Goal: Communication & Community: Answer question/provide support

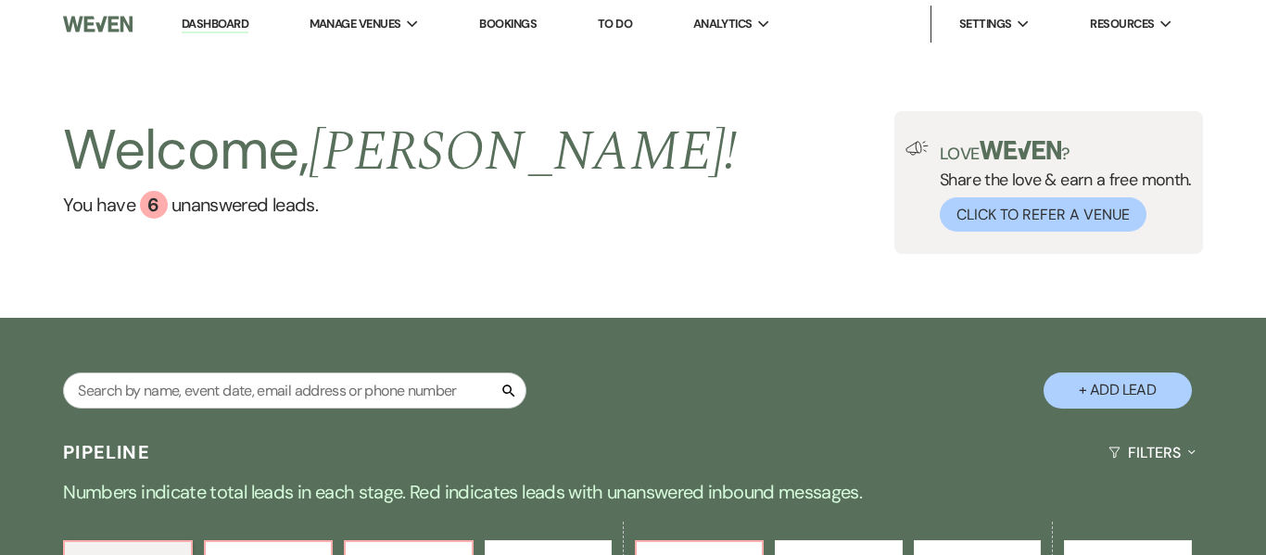
click at [493, 26] on link "Bookings" at bounding box center [507, 24] width 57 height 16
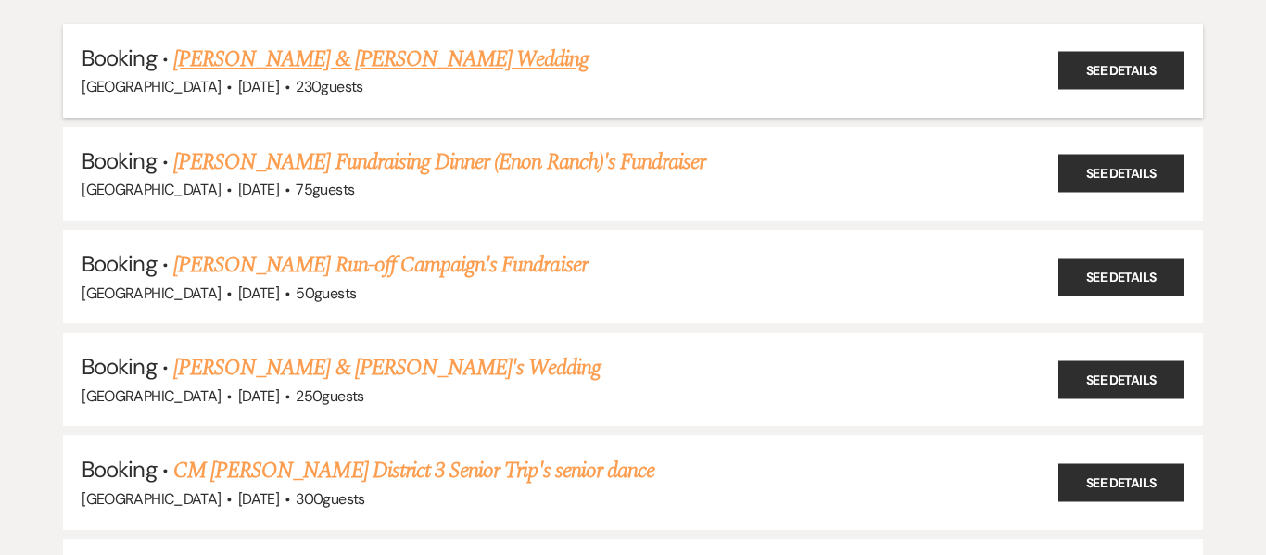
scroll to position [206, 0]
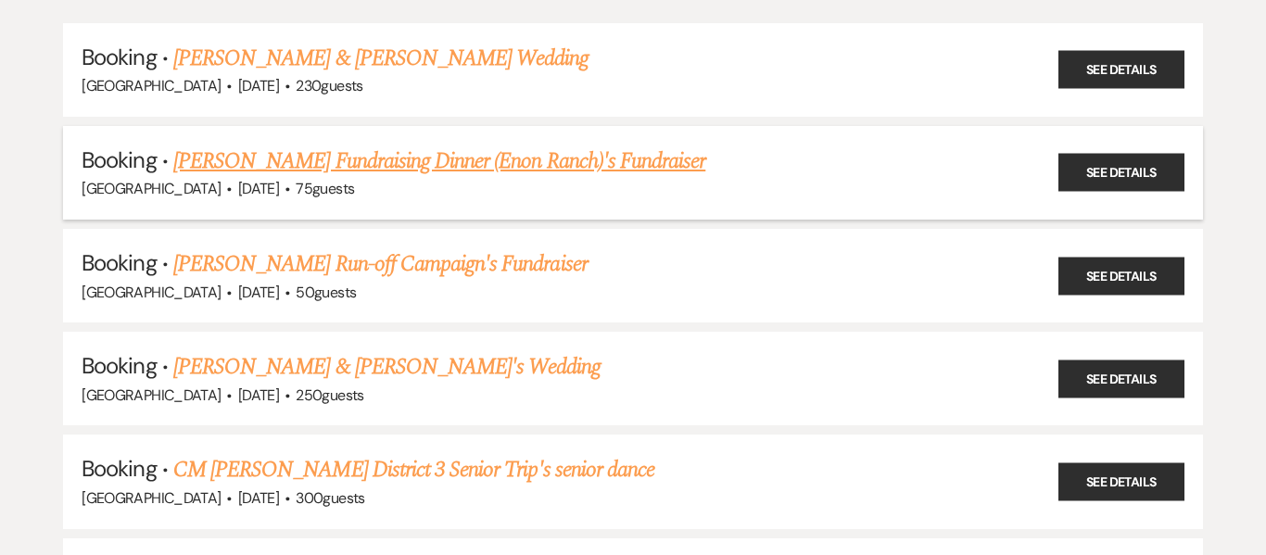
click at [553, 159] on link "[PERSON_NAME] Fundraising Dinner (Enon Ranch)'s Fundraiser" at bounding box center [439, 161] width 532 height 33
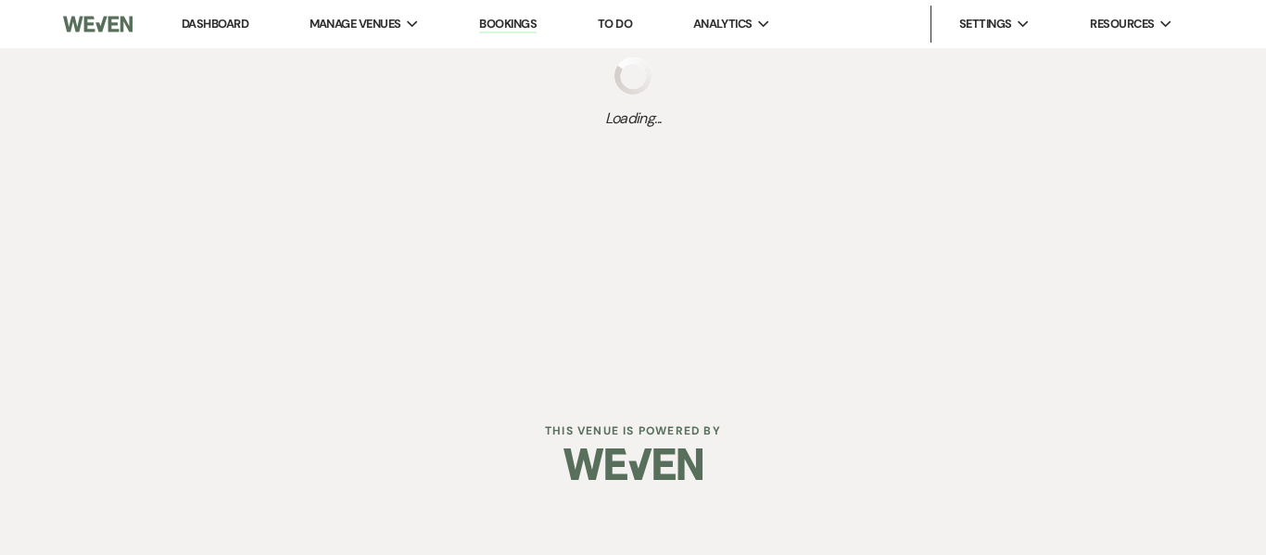
select select "20"
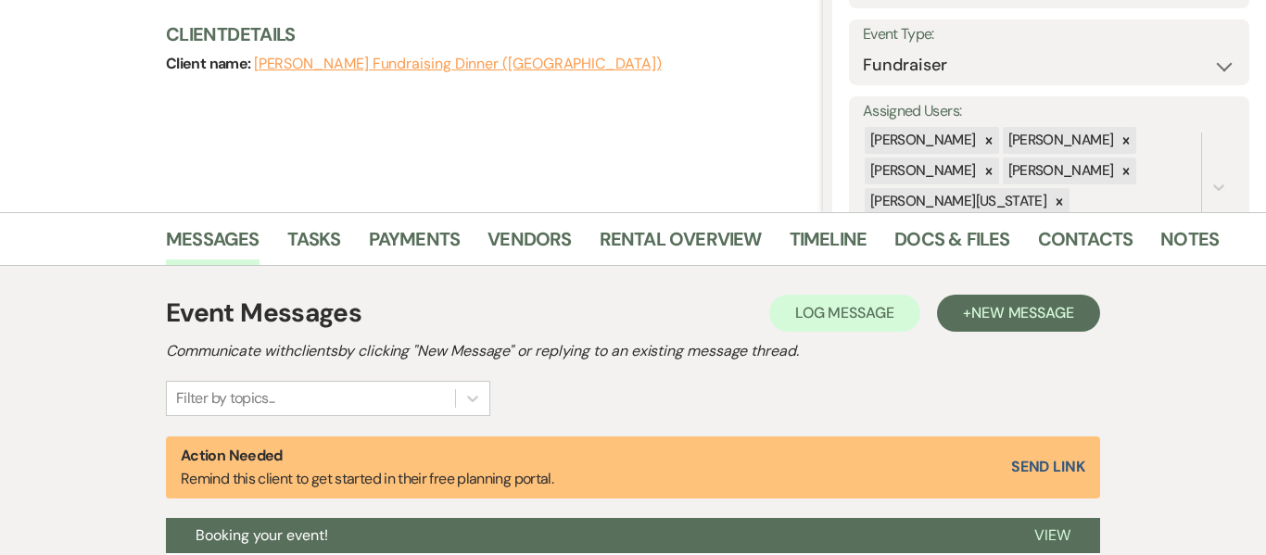
scroll to position [260, 0]
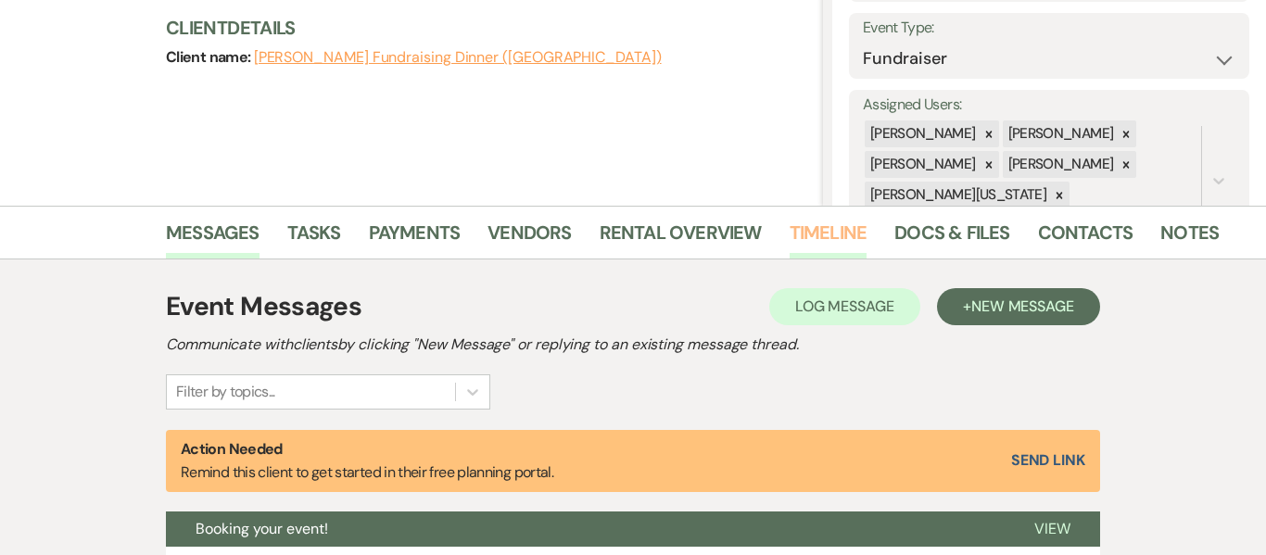
click at [798, 237] on link "Timeline" at bounding box center [829, 238] width 78 height 41
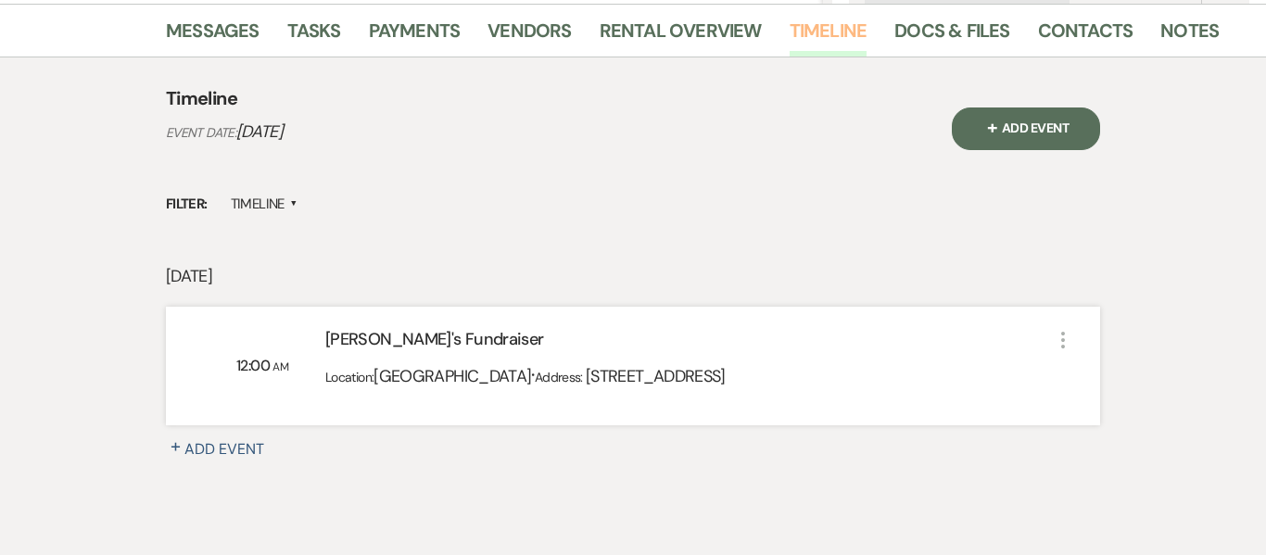
scroll to position [465, 0]
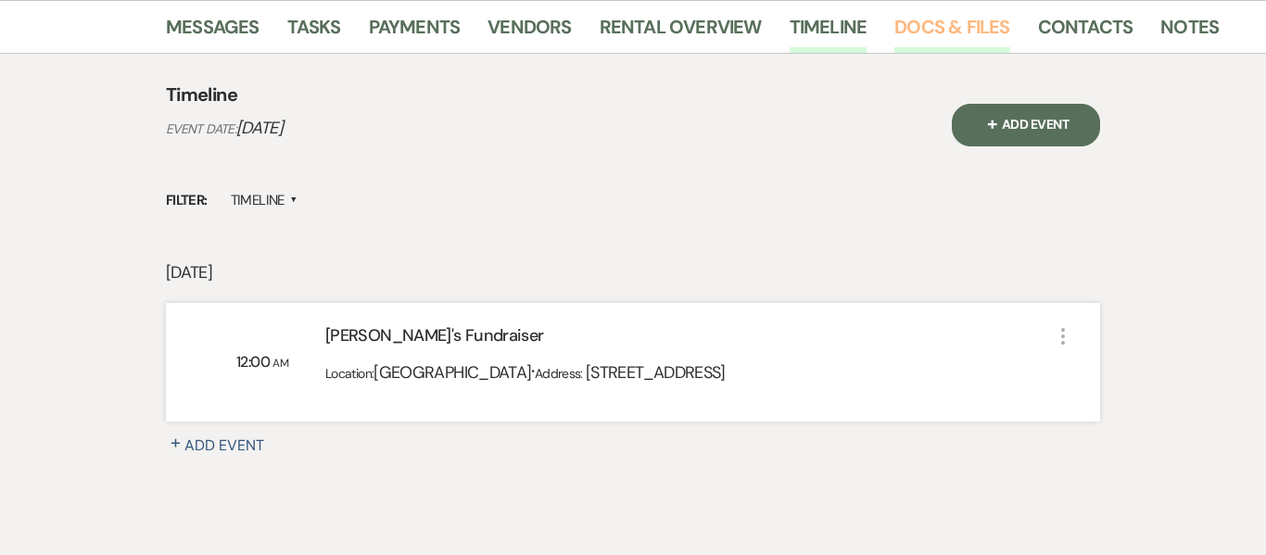
click at [985, 29] on link "Docs & Files" at bounding box center [952, 32] width 115 height 41
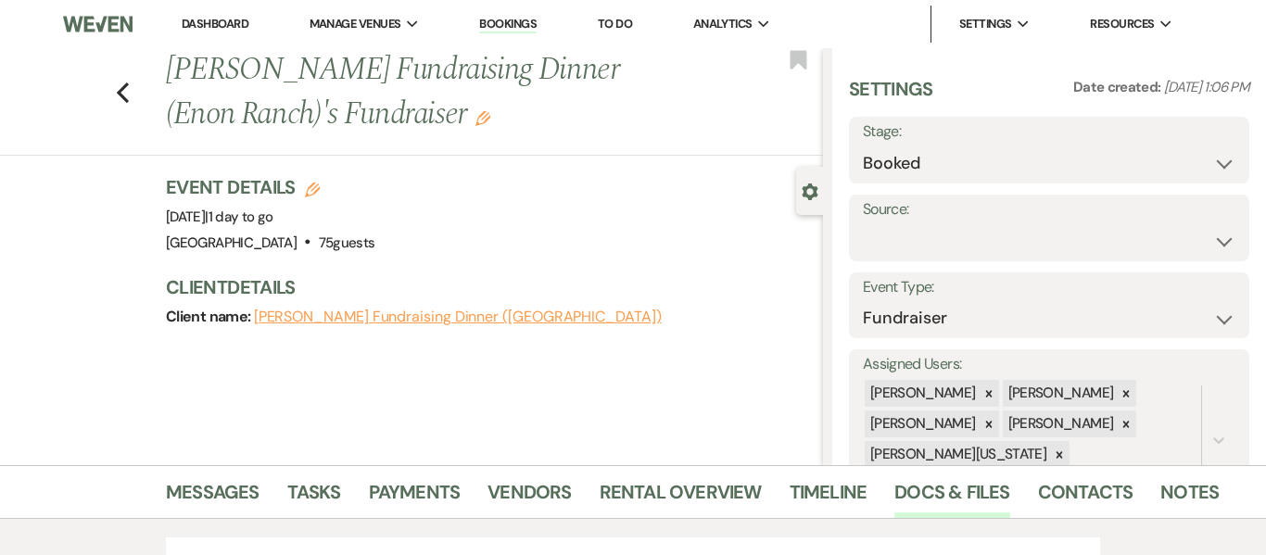
click at [231, 19] on link "Dashboard" at bounding box center [215, 24] width 67 height 16
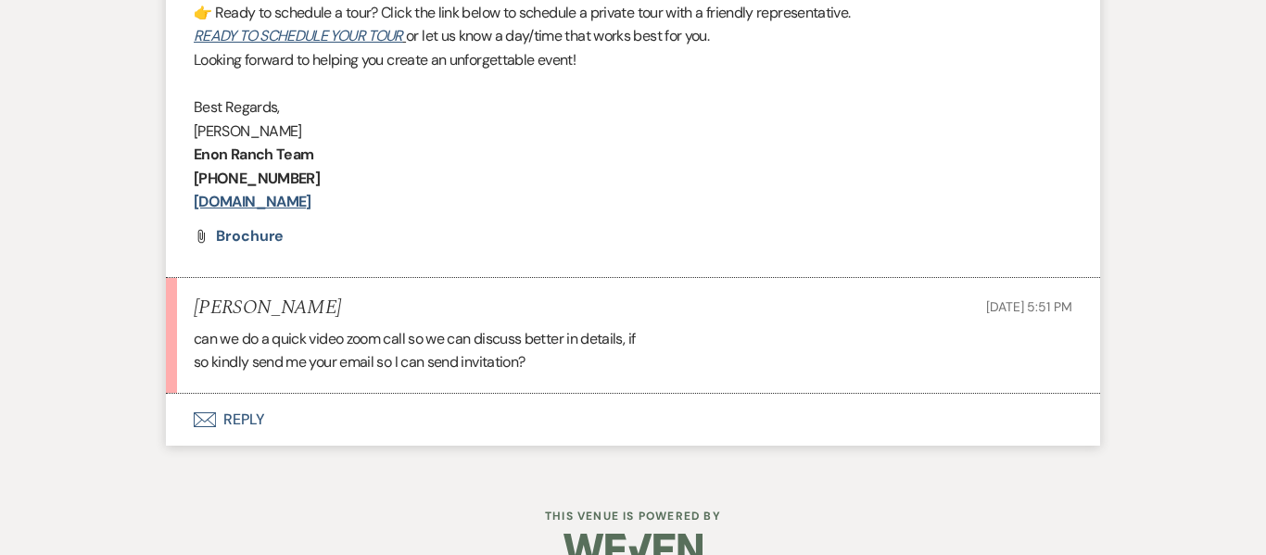
scroll to position [2331, 0]
click at [238, 399] on button "Envelope Reply" at bounding box center [633, 419] width 935 height 52
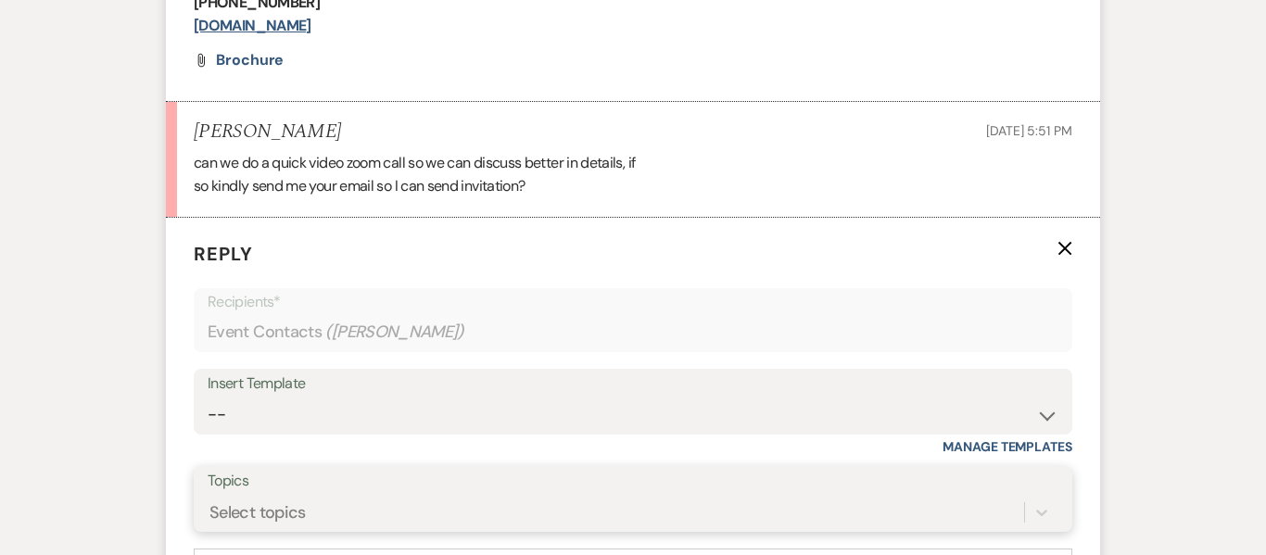
click at [339, 495] on div "Select topics" at bounding box center [633, 512] width 851 height 35
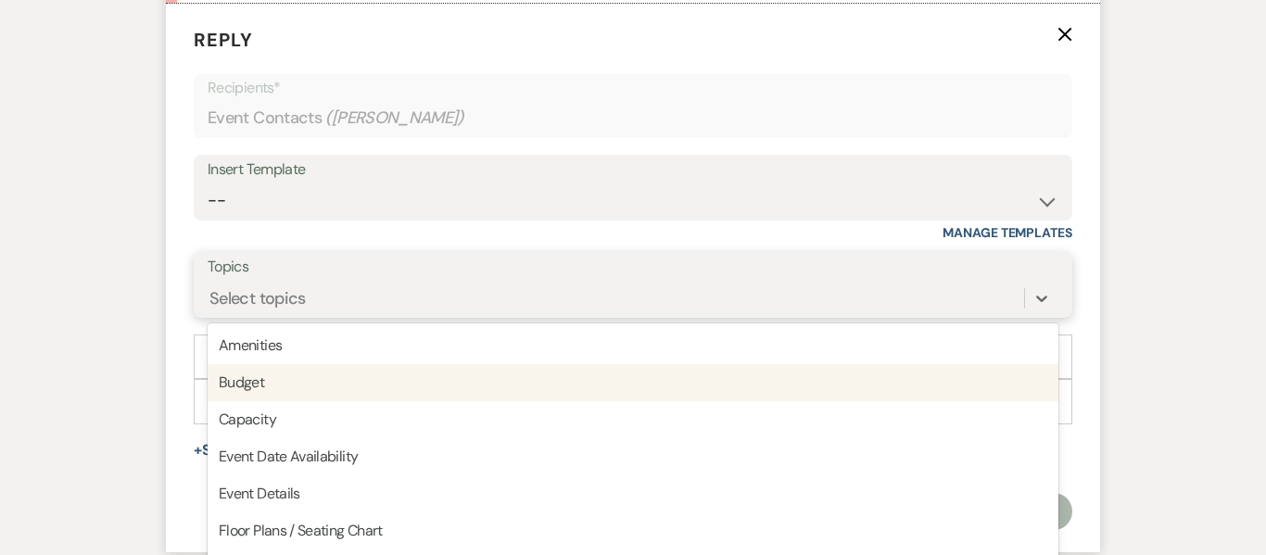
scroll to position [2751, 0]
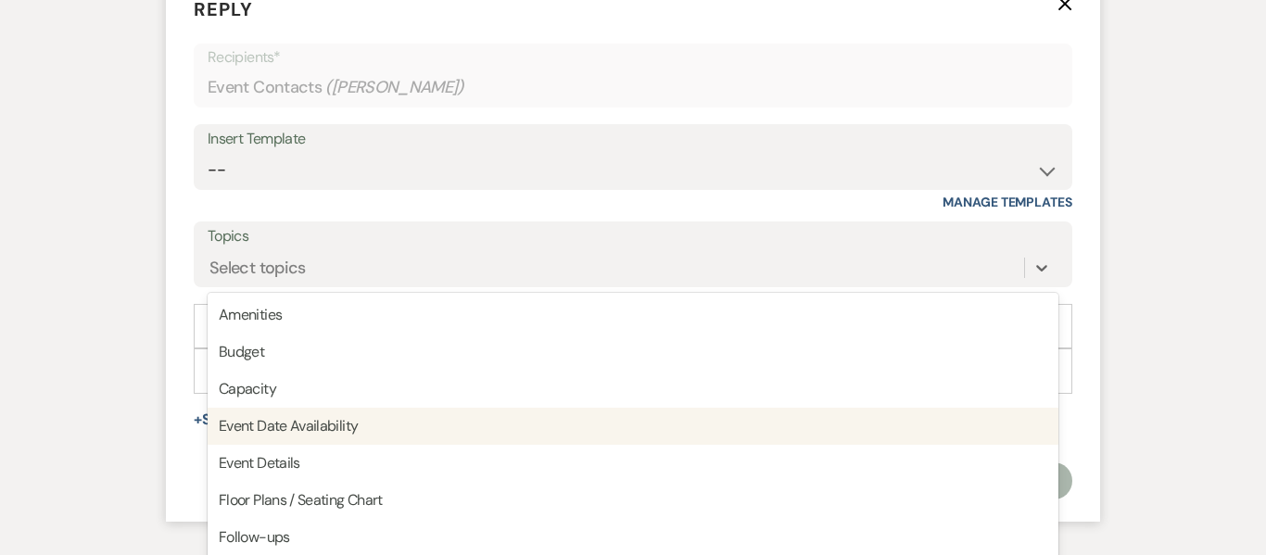
click at [169, 312] on form "Reply X Recipients* Event Contacts ( Ava Kaughen ) Insert Template -- Inquiry F…" at bounding box center [633, 247] width 935 height 549
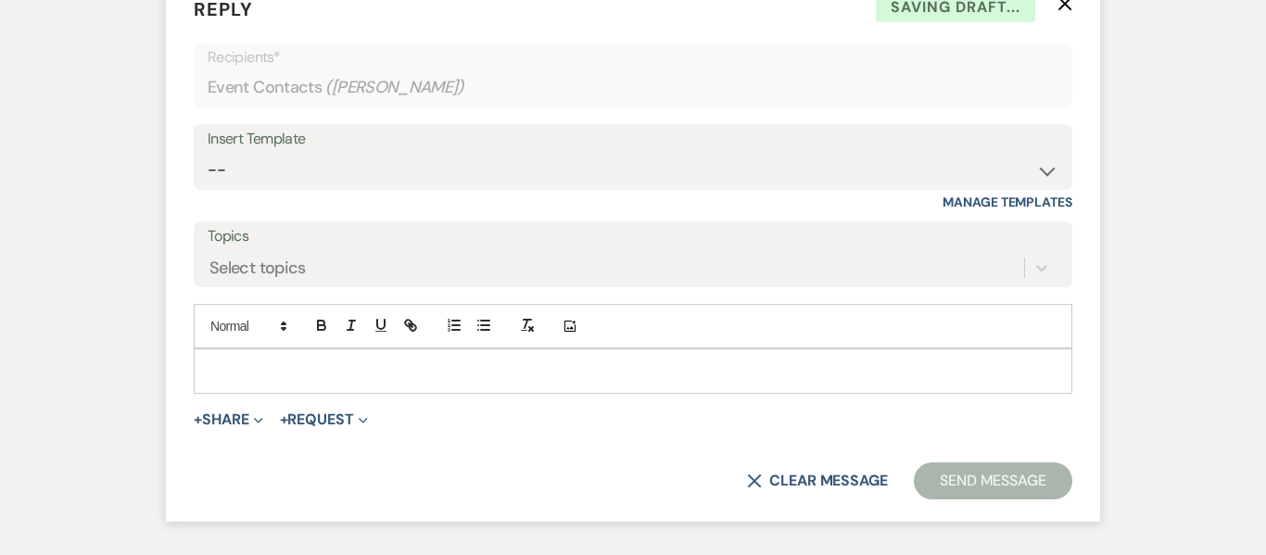
click at [233, 361] on p at bounding box center [633, 371] width 849 height 20
click at [797, 474] on button "X Clear message" at bounding box center [817, 481] width 141 height 15
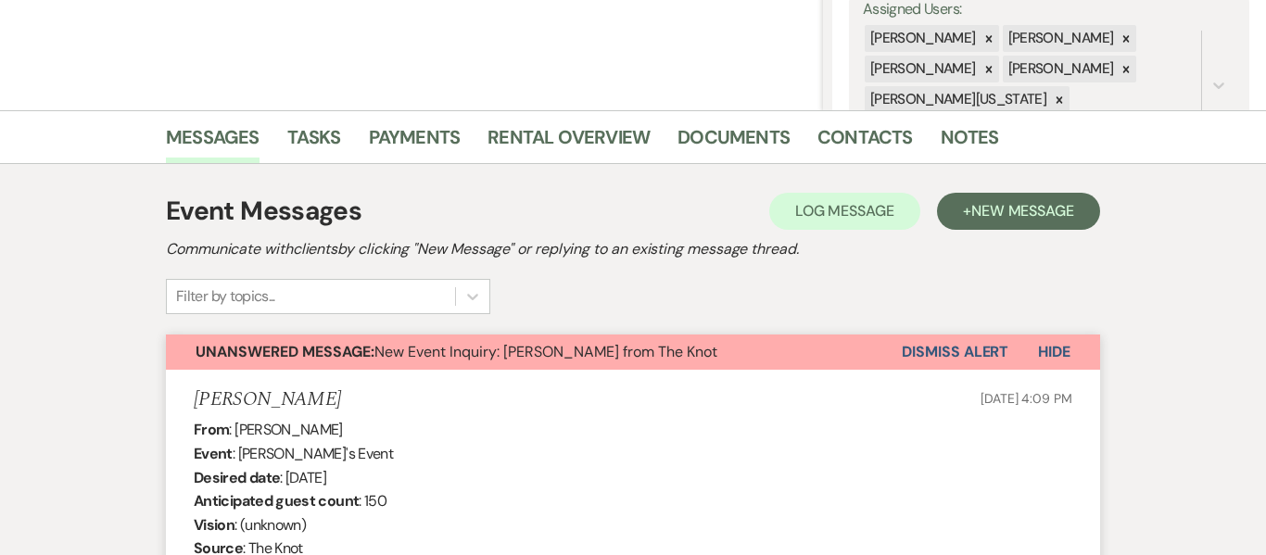
scroll to position [0, 0]
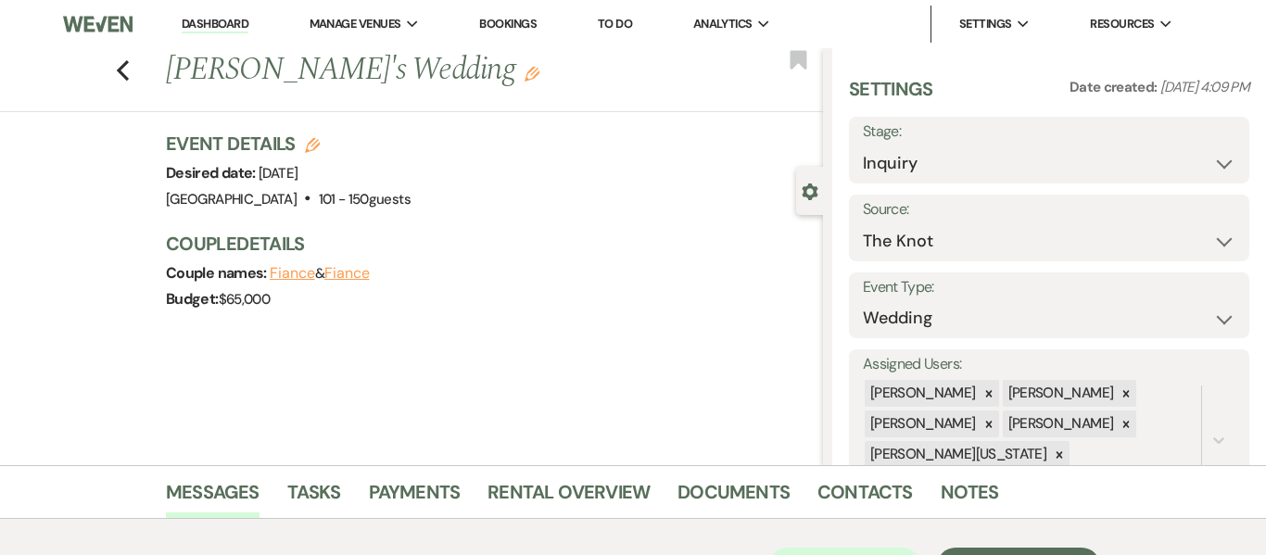
click at [220, 32] on link "Dashboard" at bounding box center [215, 25] width 67 height 18
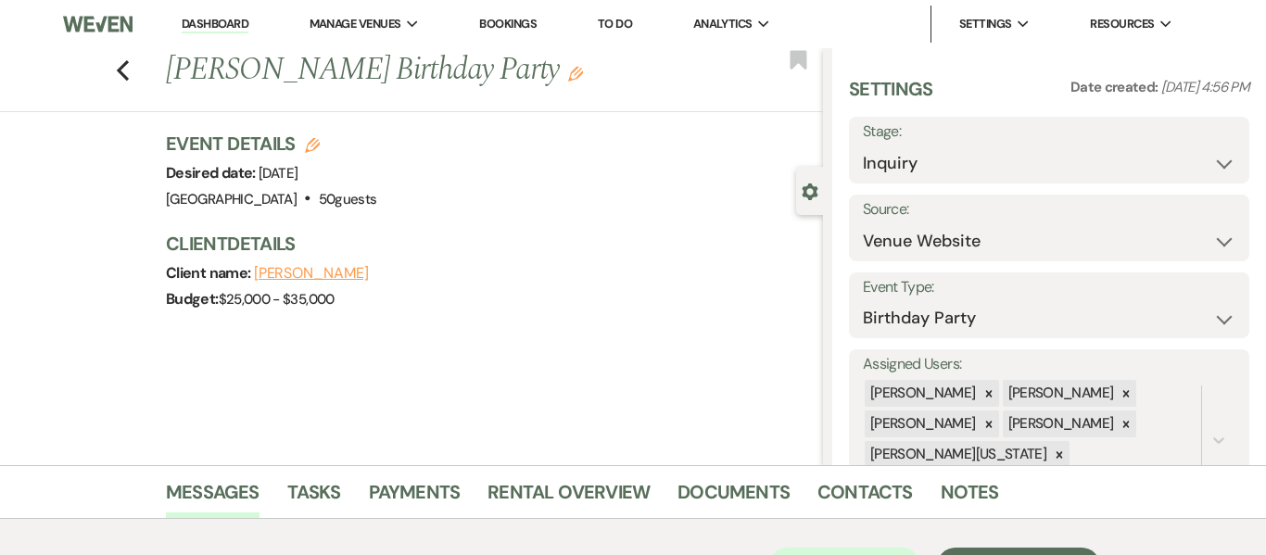
scroll to position [348, 0]
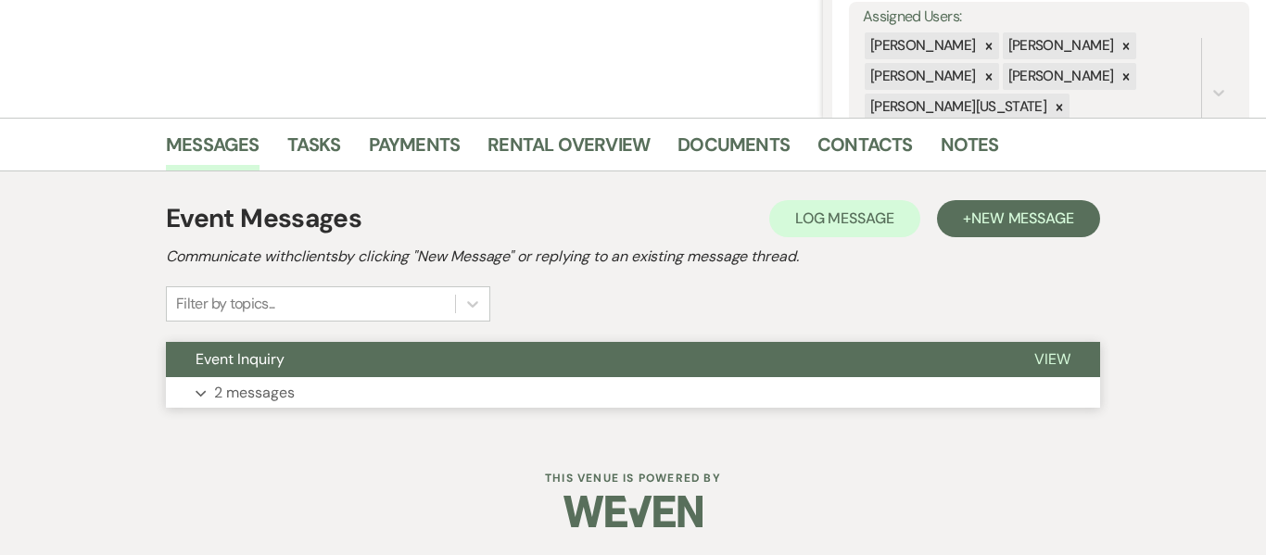
click at [253, 394] on p "2 messages" at bounding box center [254, 393] width 81 height 24
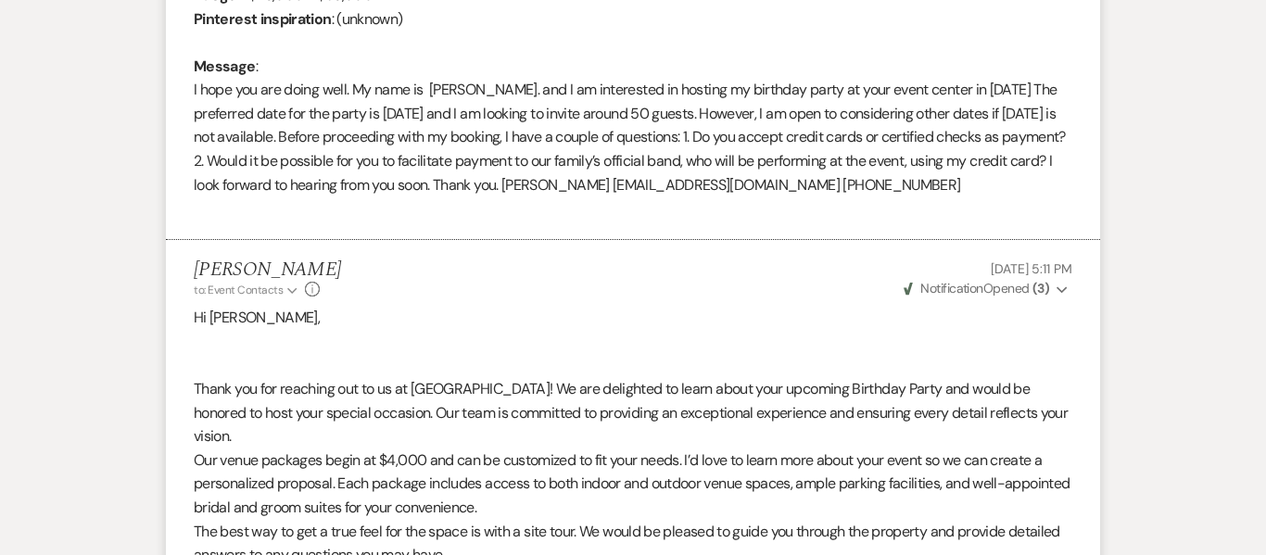
scroll to position [928, 0]
